Goal: Information Seeking & Learning: Find specific fact

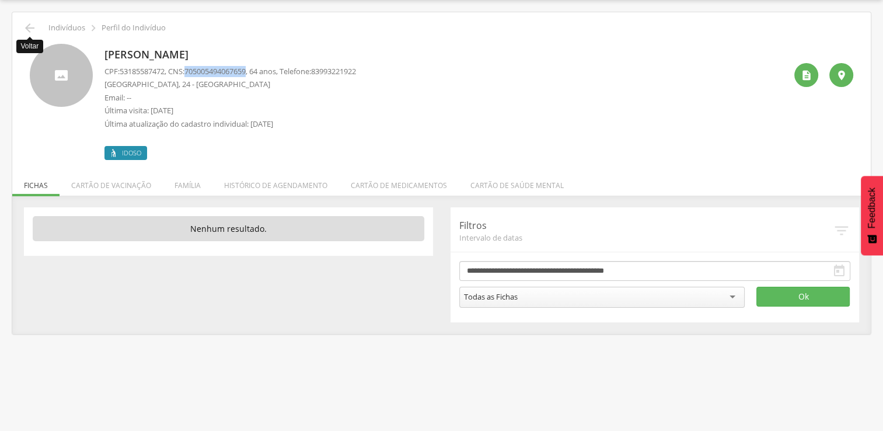
scroll to position [35, 0]
click at [28, 32] on icon "" at bounding box center [30, 28] width 14 height 14
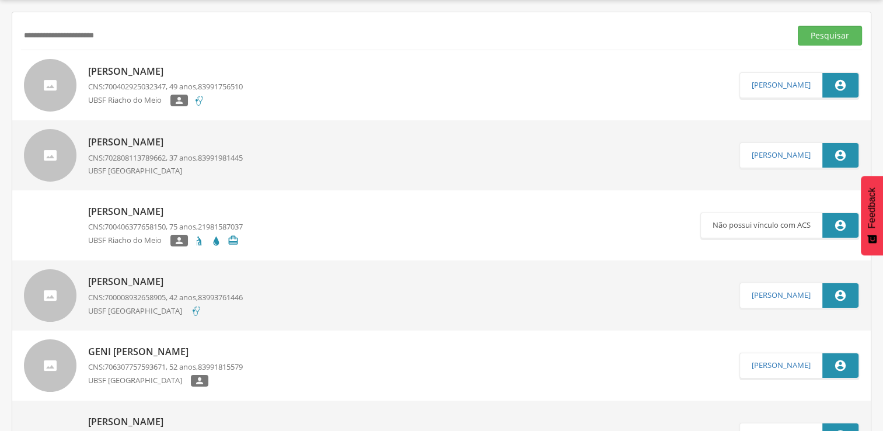
click at [95, 41] on input "**********" at bounding box center [403, 36] width 765 height 20
click at [138, 35] on input "**********" at bounding box center [403, 36] width 765 height 20
type input "*"
click at [798, 26] on button "Pesquisar" at bounding box center [830, 36] width 64 height 20
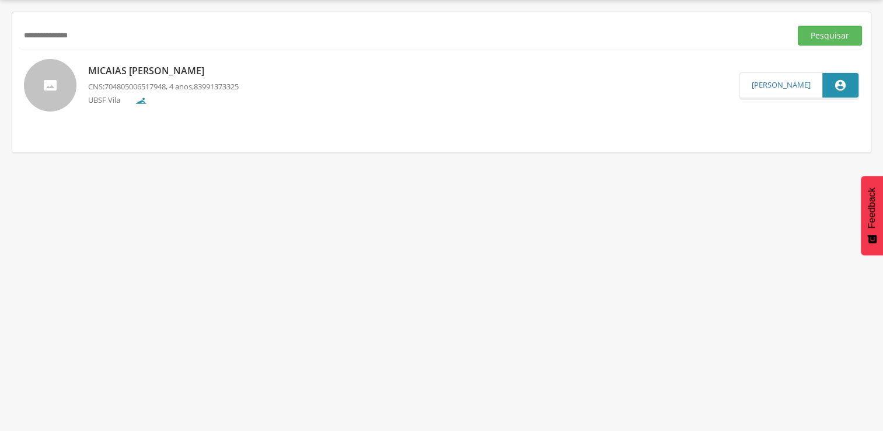
click at [226, 96] on div "UBSF Vila" at bounding box center [163, 102] width 151 height 15
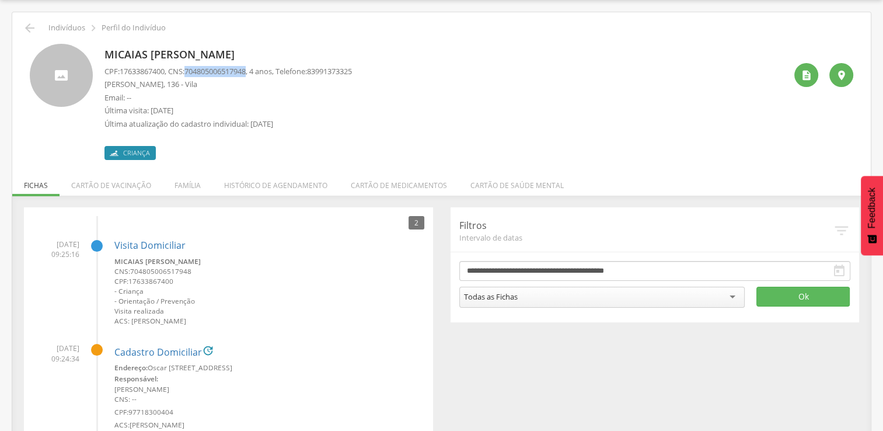
drag, startPoint x: 192, startPoint y: 71, endPoint x: 256, endPoint y: 71, distance: 64.2
click at [246, 71] on span "704805006517948" at bounding box center [214, 71] width 61 height 11
copy span "704805006517948"
click at [58, 28] on p "Indivíduos" at bounding box center [66, 27] width 37 height 9
click at [29, 27] on icon "" at bounding box center [30, 28] width 14 height 14
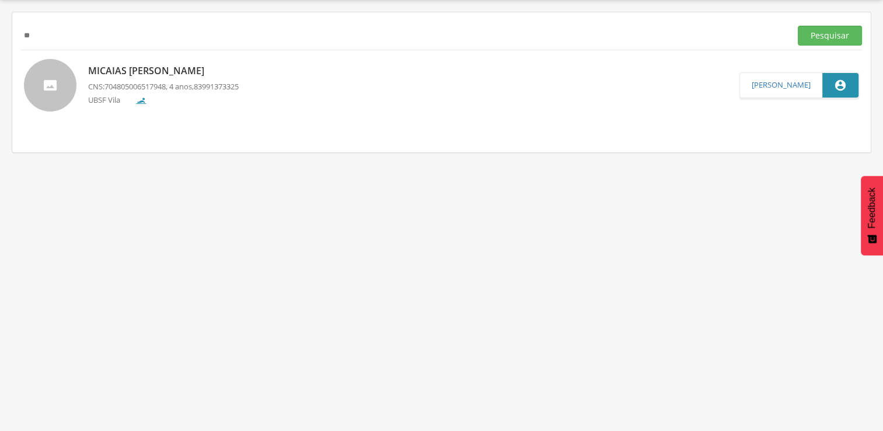
type input "*"
click at [798, 26] on button "Pesquisar" at bounding box center [830, 36] width 64 height 20
click at [126, 26] on input "**********" at bounding box center [403, 36] width 765 height 20
type input "*"
type input "**********"
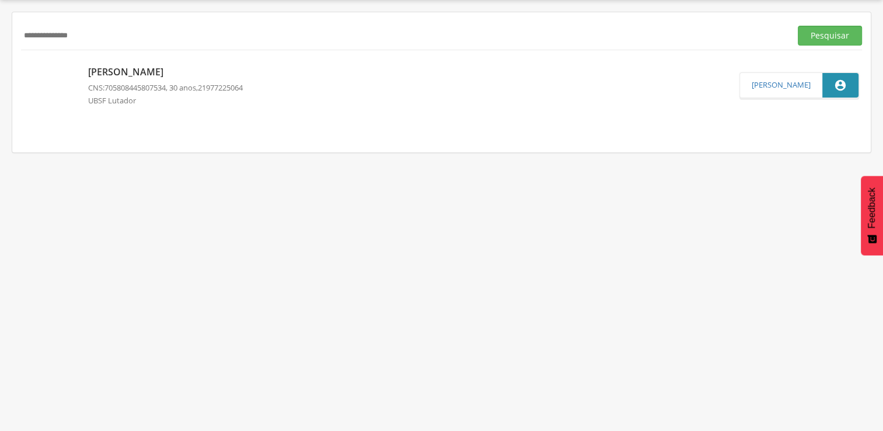
click at [798, 26] on button "Pesquisar" at bounding box center [830, 36] width 64 height 20
click at [229, 110] on div "[PERSON_NAME] CNS: 703405949626600 , 15 anos, 83994216786 [GEOGRAPHIC_DATA]" at bounding box center [165, 85] width 155 height 53
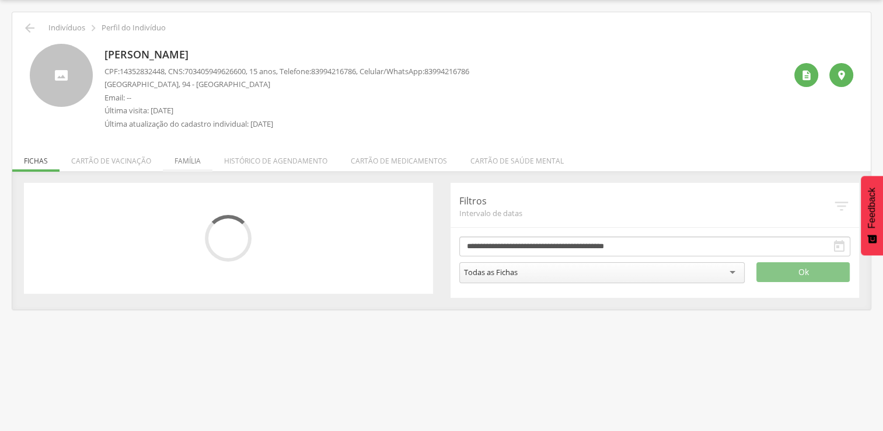
click at [182, 158] on li "Família" at bounding box center [188, 157] width 50 height 27
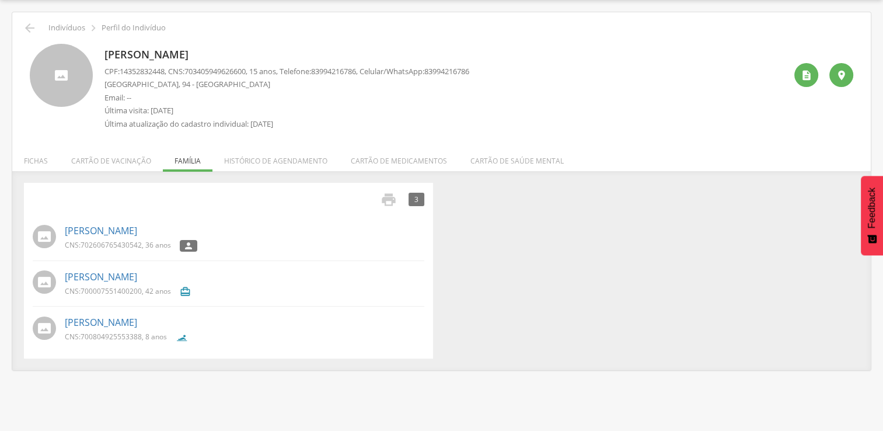
click at [181, 230] on p "[PERSON_NAME]" at bounding box center [244, 230] width 359 height 13
click at [137, 228] on link "[PERSON_NAME]" at bounding box center [101, 230] width 72 height 13
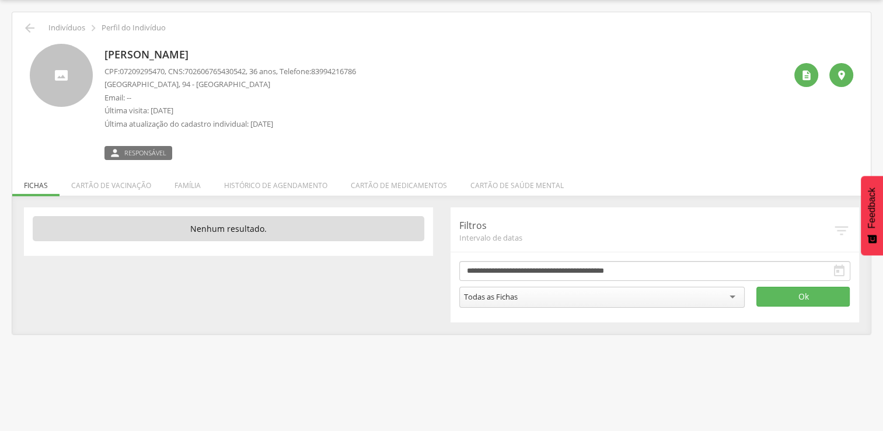
click at [18, 25] on div " Indivíduos  Perfil do Indivíduo [PERSON_NAME] CPF: 07209295470 , CNS: [PHONE…" at bounding box center [441, 173] width 858 height 322
click at [27, 27] on icon "" at bounding box center [30, 28] width 14 height 14
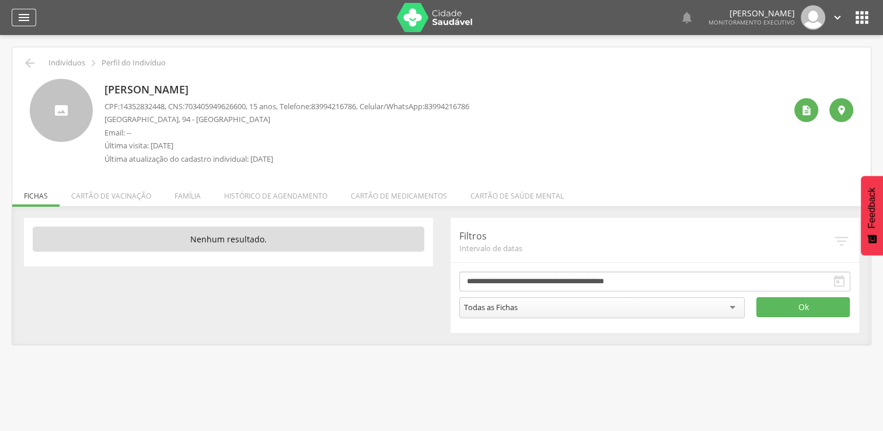
click at [16, 9] on div "" at bounding box center [24, 18] width 25 height 18
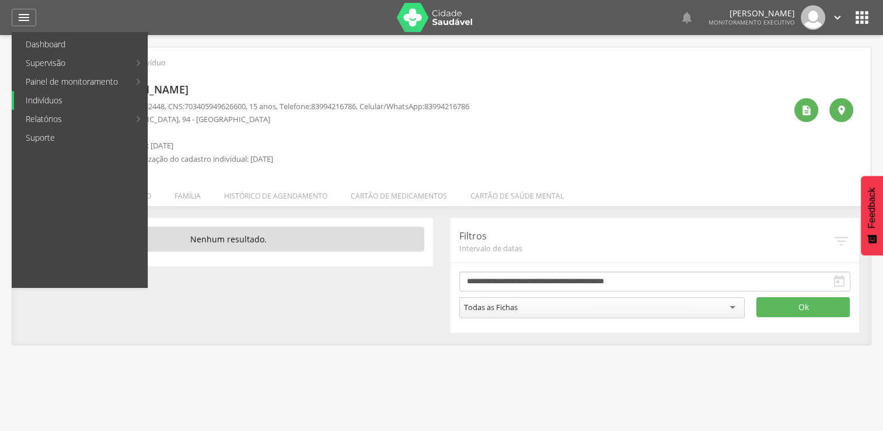
click at [84, 96] on link "Indivíduos" at bounding box center [80, 100] width 133 height 19
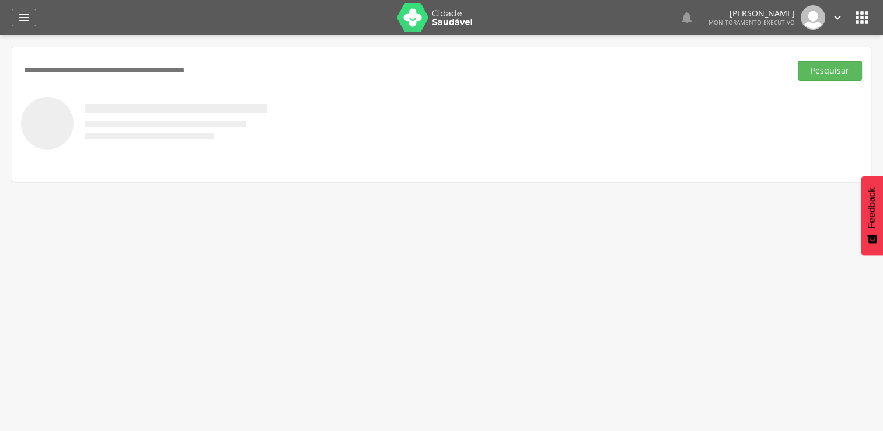
click at [131, 77] on input "text" at bounding box center [403, 71] width 765 height 20
type input "**********"
click at [798, 61] on button "Pesquisar" at bounding box center [830, 71] width 64 height 20
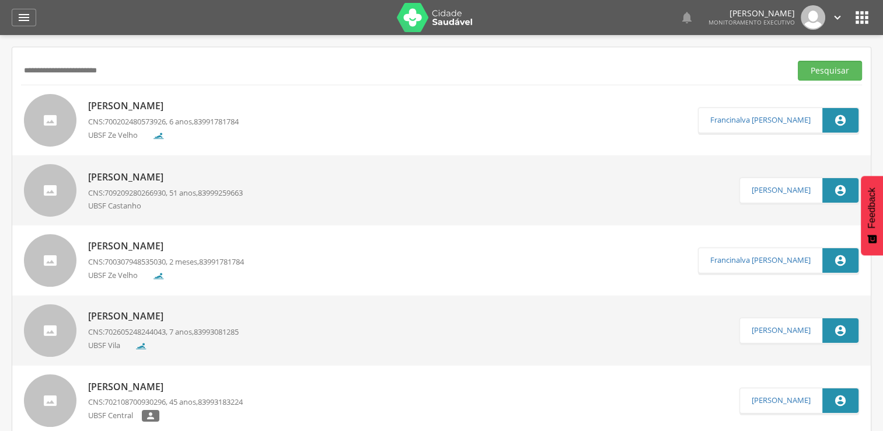
click at [181, 123] on p "CNS: 700202480573926 , 6 anos, 83991781784" at bounding box center [163, 121] width 151 height 11
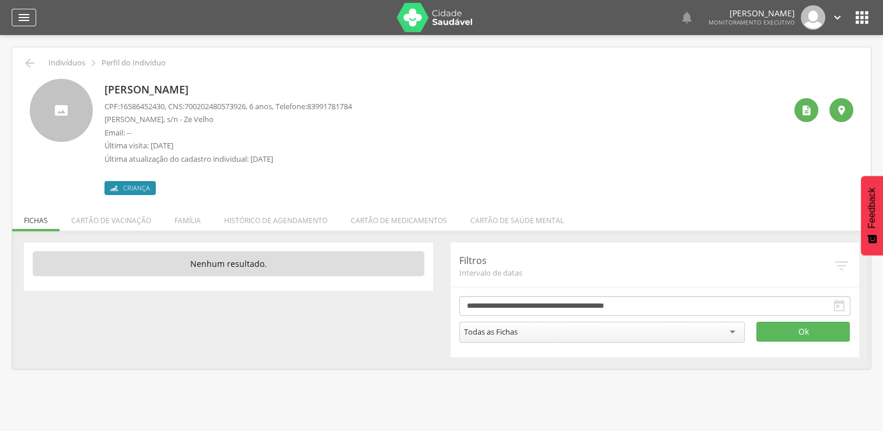
click at [15, 11] on div "" at bounding box center [24, 18] width 25 height 18
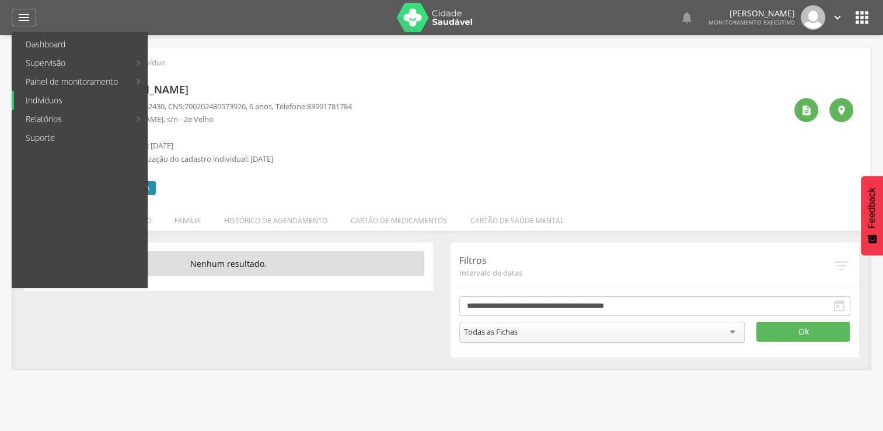
click at [60, 95] on link "Indivíduos" at bounding box center [80, 100] width 133 height 19
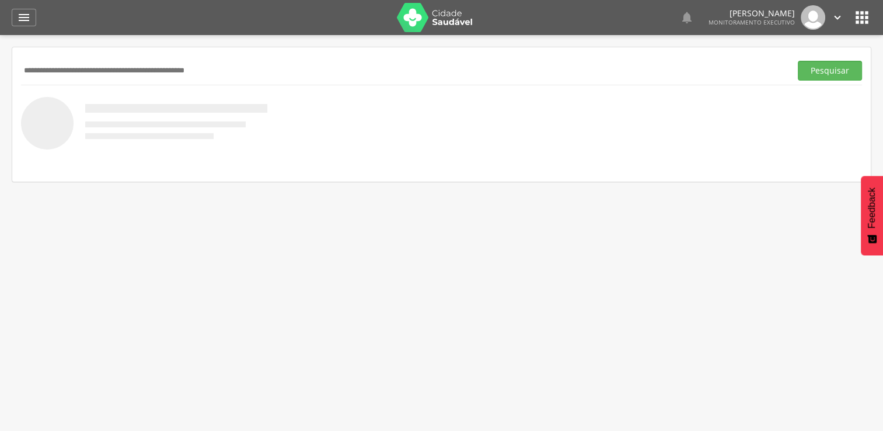
click at [75, 68] on input "text" at bounding box center [403, 71] width 765 height 20
type input "**********"
